Goal: Task Accomplishment & Management: Complete application form

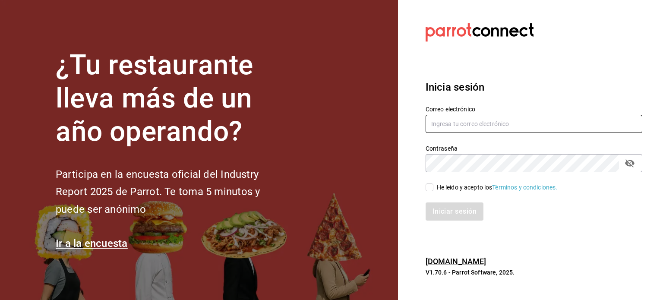
click at [495, 116] on input "text" at bounding box center [534, 124] width 217 height 18
type input "multiuser@pickup.com"
click at [427, 188] on input "He leído y acepto los Términos y condiciones." at bounding box center [430, 188] width 8 height 8
checkbox input "true"
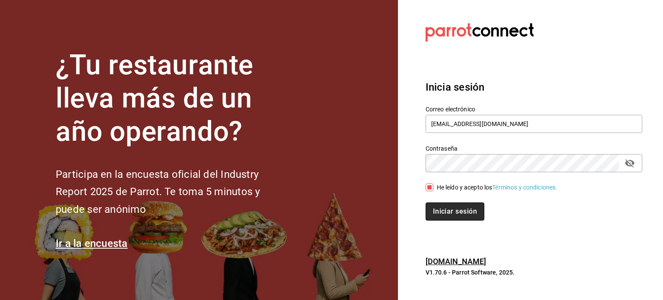
click at [443, 209] on button "Iniciar sesión" at bounding box center [455, 212] width 59 height 18
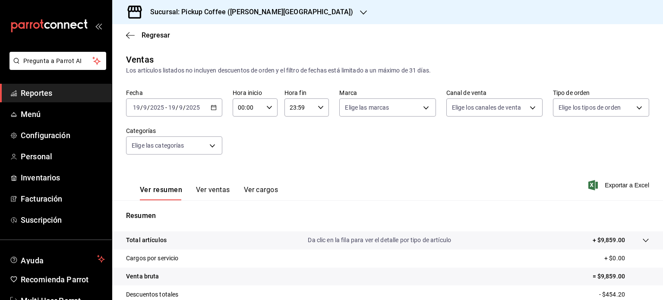
click at [289, 10] on div "Sucursal: Pickup Coffee ([PERSON_NAME][GEOGRAPHIC_DATA])" at bounding box center [244, 12] width 251 height 24
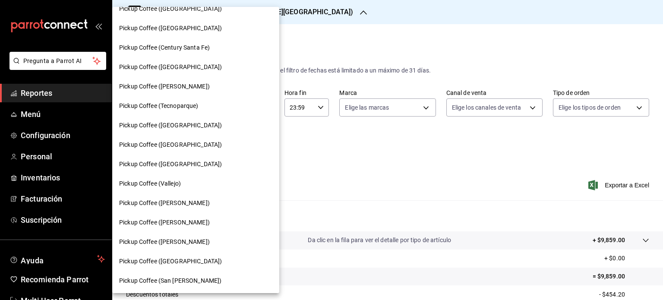
scroll to position [190, 0]
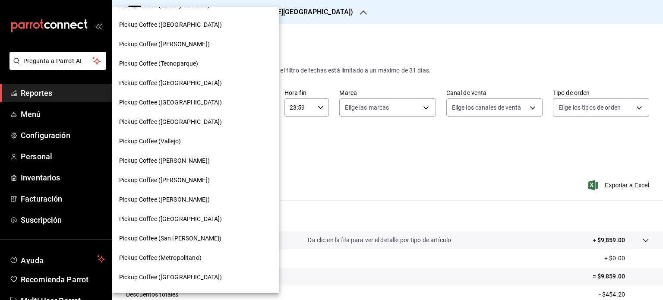
click at [212, 137] on div "Pickup Coffee (Vallejo)" at bounding box center [195, 141] width 153 height 9
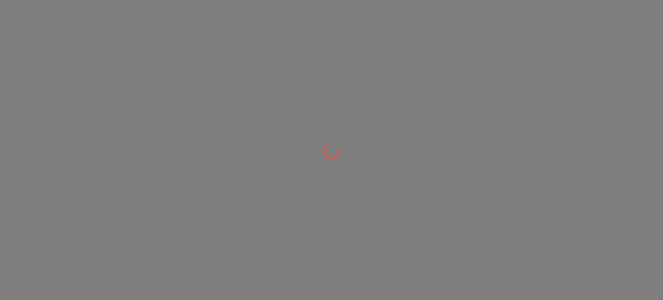
click at [212, 133] on div at bounding box center [331, 150] width 663 height 300
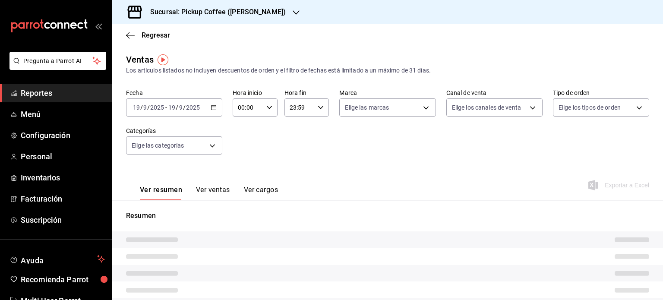
click at [293, 10] on icon "button" at bounding box center [296, 12] width 7 height 7
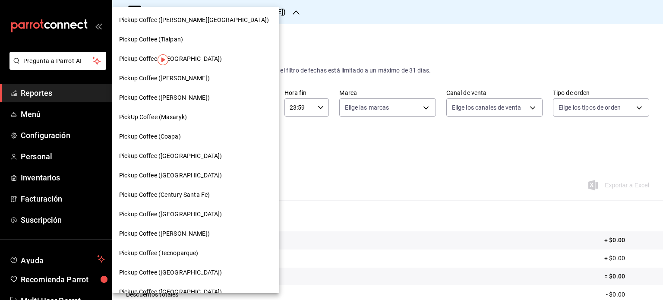
click at [198, 159] on span "Pickup Coffee ([GEOGRAPHIC_DATA])" at bounding box center [170, 156] width 103 height 9
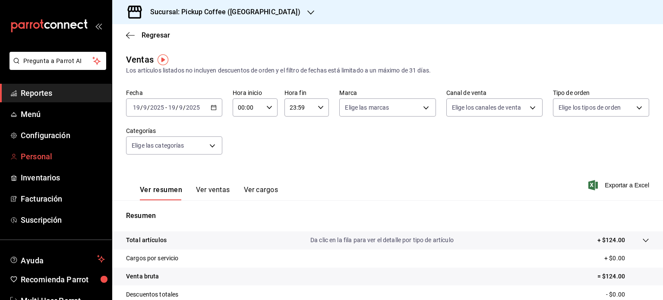
click at [60, 152] on span "Personal" at bounding box center [63, 157] width 84 height 12
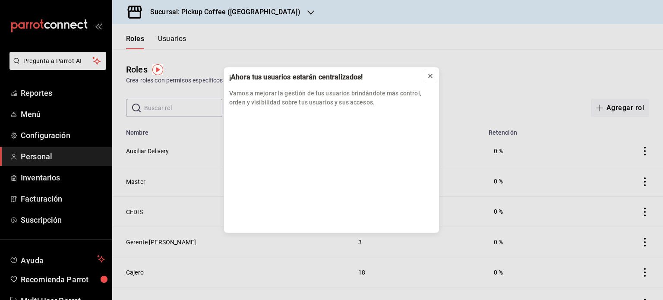
click at [430, 75] on icon at bounding box center [430, 75] width 3 height 3
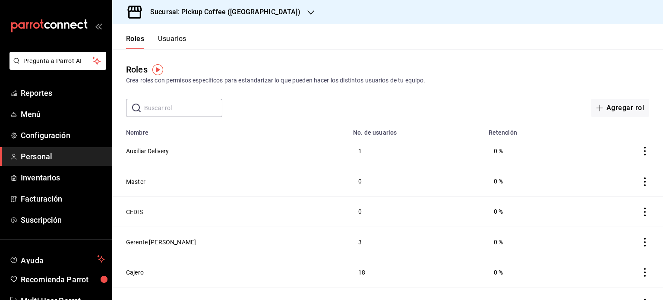
click at [166, 34] on div "Roles Usuarios" at bounding box center [149, 36] width 74 height 25
click at [166, 35] on button "Usuarios" at bounding box center [172, 42] width 29 height 15
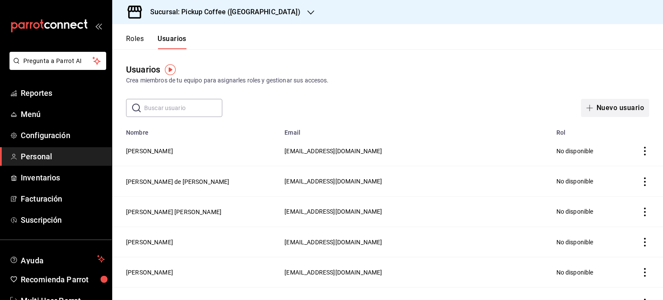
click at [617, 108] on button "Nuevo usuario" at bounding box center [615, 108] width 68 height 18
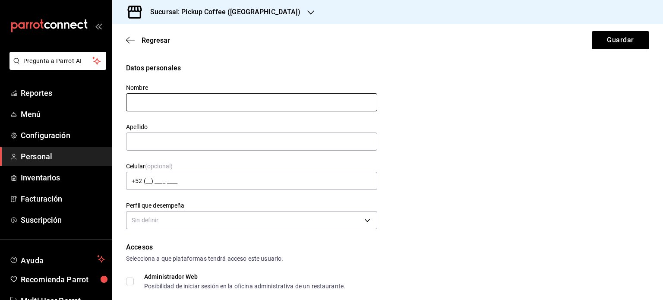
type input "H"
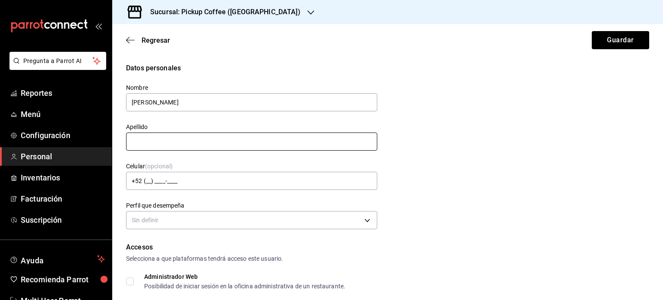
click at [258, 144] on input "text" at bounding box center [251, 142] width 251 height 18
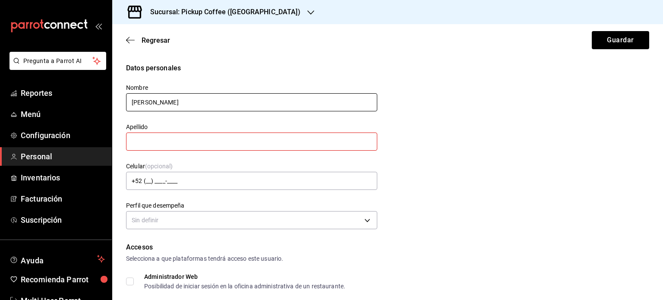
click at [209, 98] on input "[PERSON_NAME]" at bounding box center [251, 102] width 251 height 18
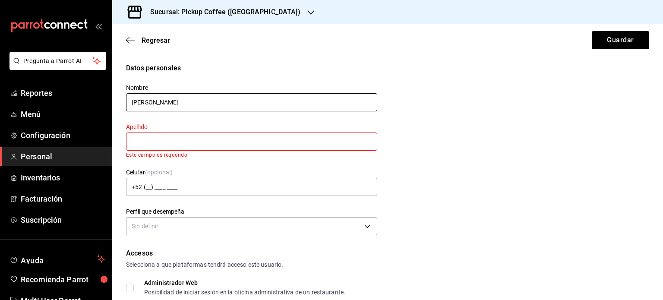
type input "[PERSON_NAME]"
click at [209, 140] on input "text" at bounding box center [251, 142] width 251 height 18
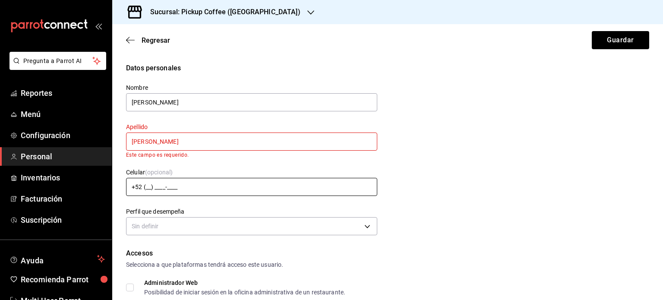
type input "[PERSON_NAME]"
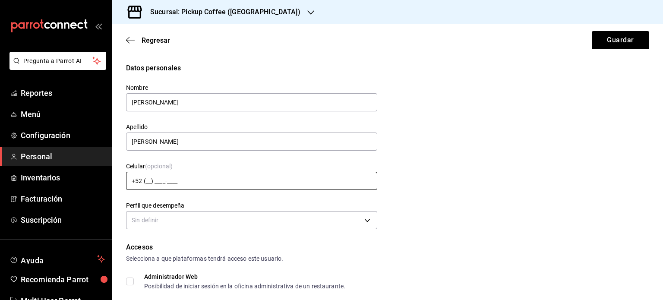
click at [147, 187] on input "+52 (__) ____-____" at bounding box center [251, 181] width 251 height 18
type input "[PHONE_NUMBER]"
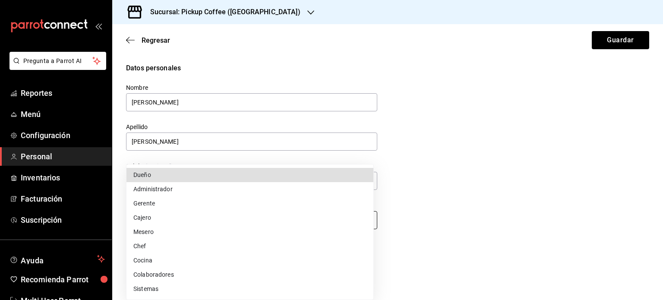
click at [182, 219] on body "Pregunta a Parrot AI Reportes Menú Configuración Personal Inventarios Facturaci…" at bounding box center [331, 150] width 663 height 300
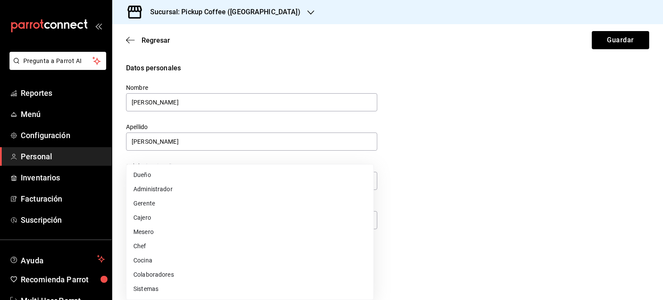
click at [188, 203] on li "Gerente" at bounding box center [250, 204] width 247 height 14
type input "MANAGER"
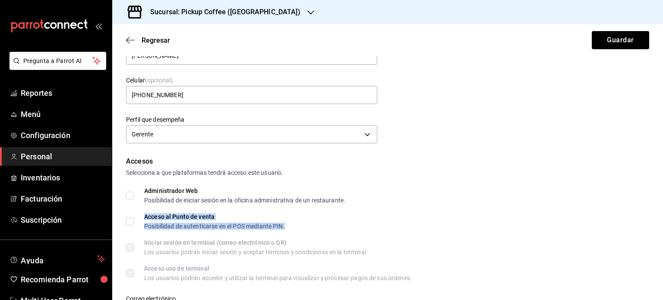
click at [176, 216] on div "Acceso al Punto de venta" at bounding box center [214, 217] width 141 height 6
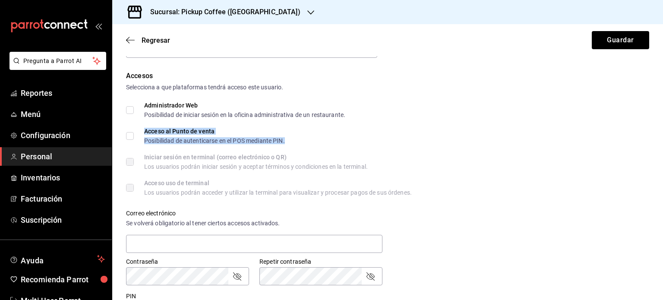
click at [128, 134] on input "Acceso al Punto de venta Posibilidad de autenticarse en el POS mediante PIN." at bounding box center [130, 136] width 8 height 8
checkbox input "true"
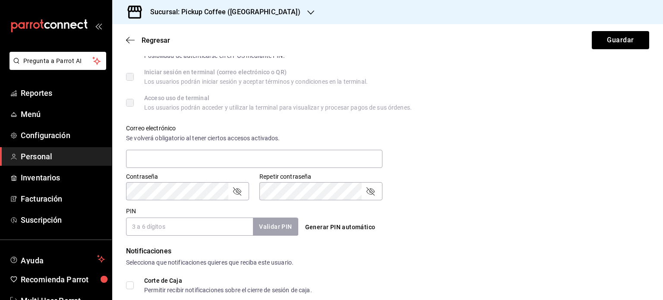
click at [161, 230] on input "PIN" at bounding box center [189, 227] width 127 height 18
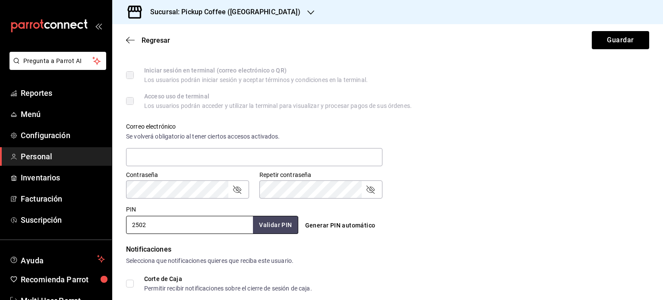
drag, startPoint x: 162, startPoint y: 230, endPoint x: 216, endPoint y: 321, distance: 105.3
click at [216, 300] on html "Pregunta a Parrot AI Reportes Menú Configuración Personal Inventarios Facturaci…" at bounding box center [331, 150] width 663 height 300
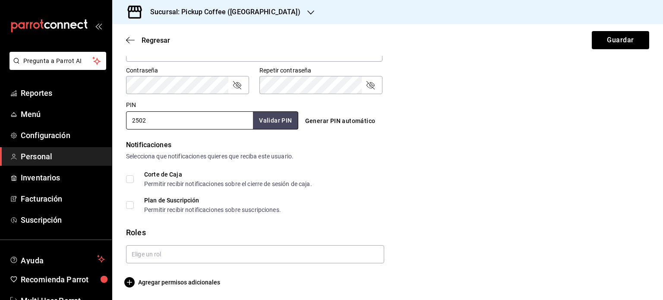
scroll to position [364, 0]
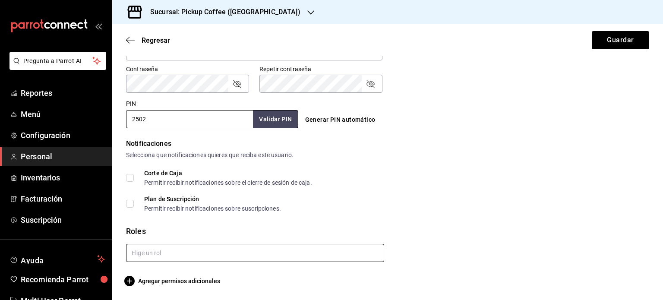
type input "2502"
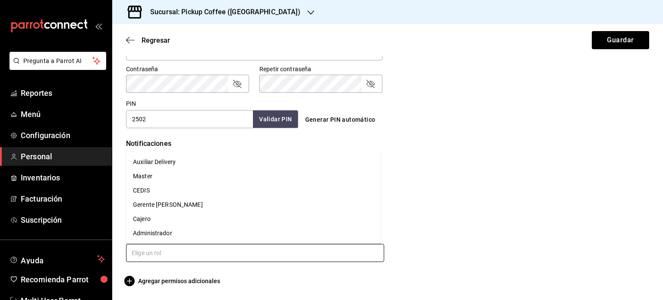
click at [159, 254] on input "text" at bounding box center [255, 253] width 258 height 18
click at [171, 202] on li "Gerente [PERSON_NAME]" at bounding box center [253, 205] width 255 height 14
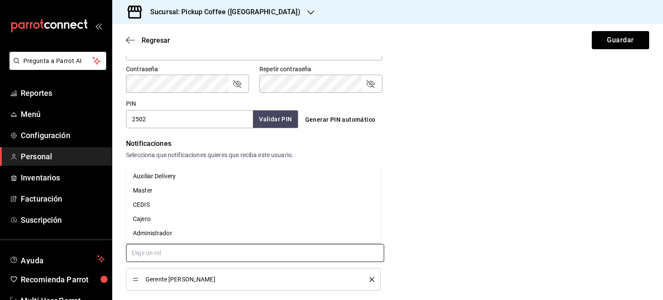
click at [190, 248] on input "text" at bounding box center [255, 253] width 258 height 18
click at [184, 221] on li "Cajero" at bounding box center [253, 219] width 255 height 14
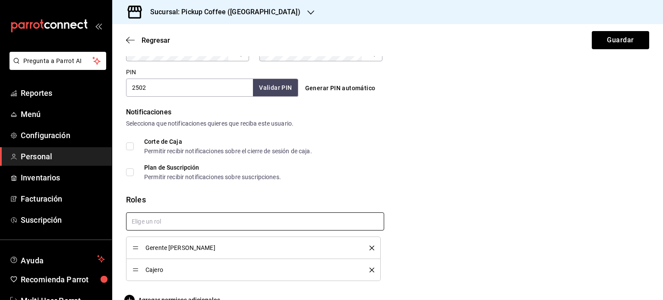
scroll to position [414, 0]
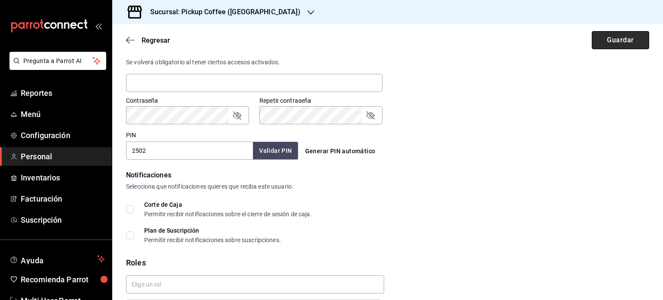
click at [599, 42] on button "Guardar" at bounding box center [620, 40] width 57 height 18
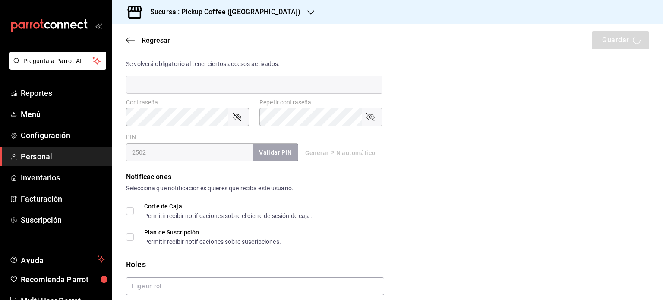
scroll to position [330, 0]
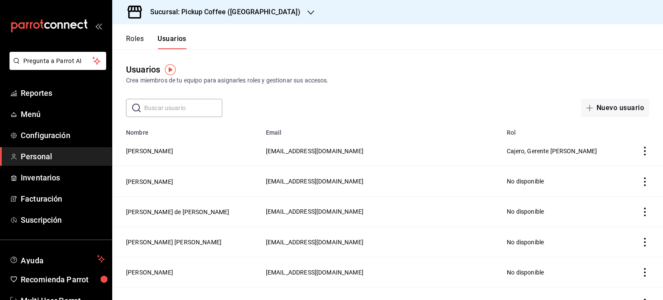
click at [590, 10] on div "Sucursal: Pickup Coffee ([GEOGRAPHIC_DATA])" at bounding box center [387, 12] width 551 height 24
